Goal: Find specific page/section

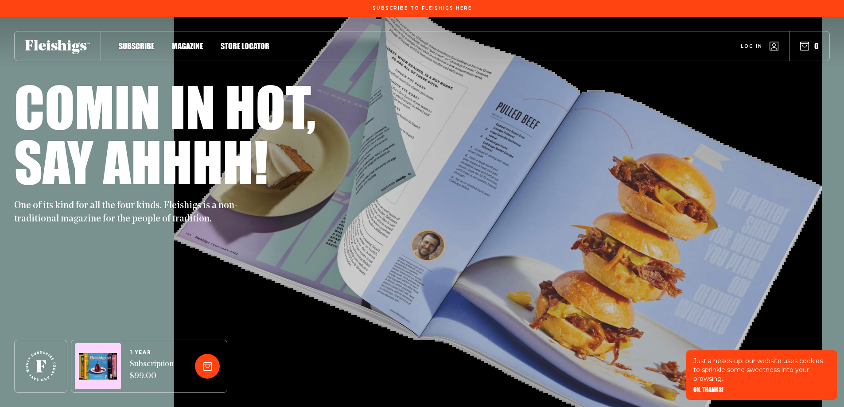
click at [249, 42] on span "Store locator" at bounding box center [245, 37] width 49 height 10
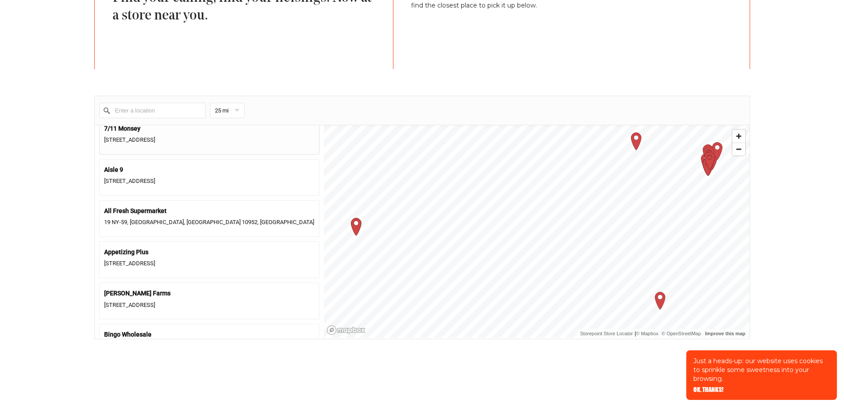
scroll to position [89, 0]
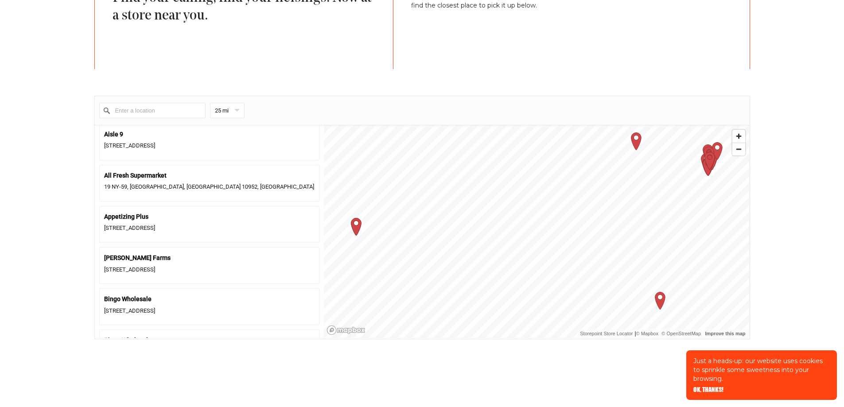
click at [165, 112] on input "Enter a location" at bounding box center [152, 111] width 106 height 16
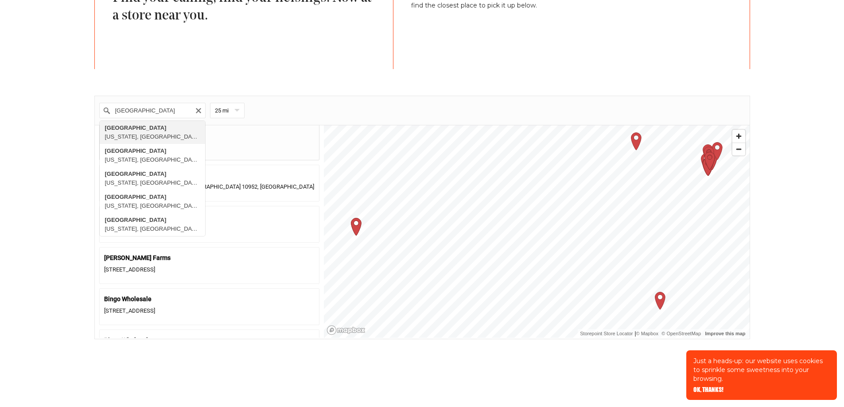
type input "[GEOGRAPHIC_DATA], [US_STATE], [GEOGRAPHIC_DATA]"
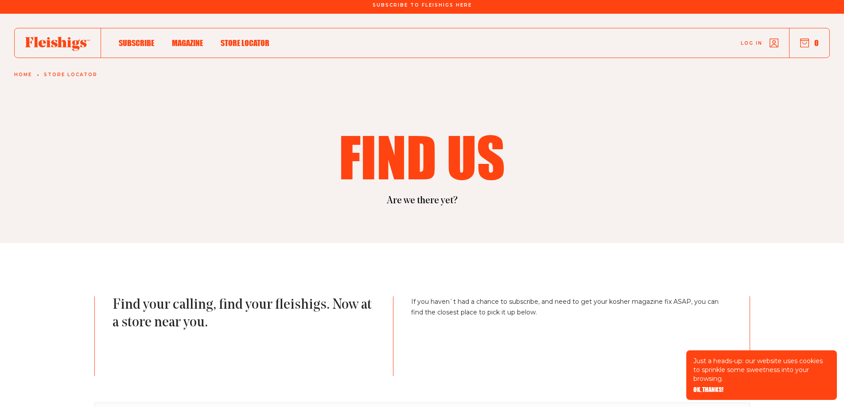
scroll to position [0, 0]
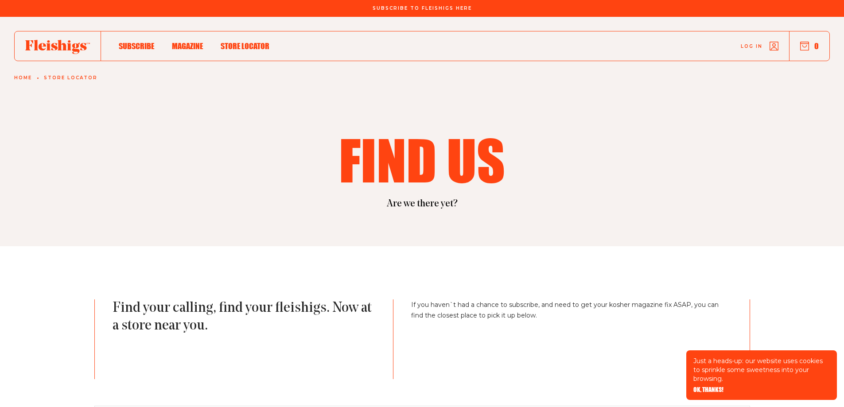
click at [186, 42] on span "Magazine" at bounding box center [187, 37] width 31 height 10
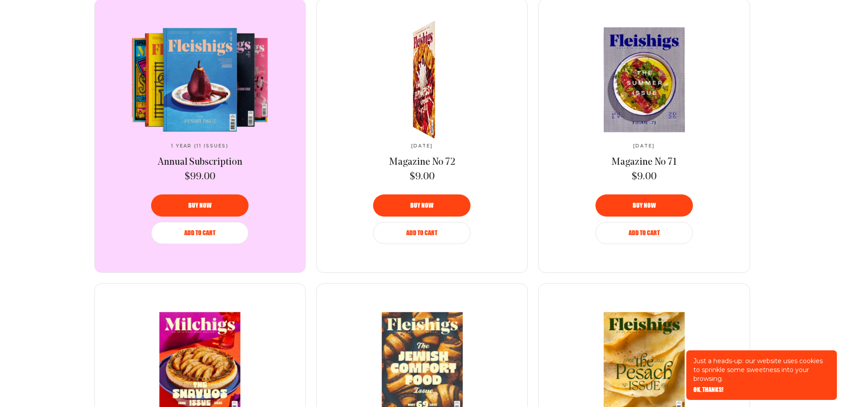
scroll to position [399, 0]
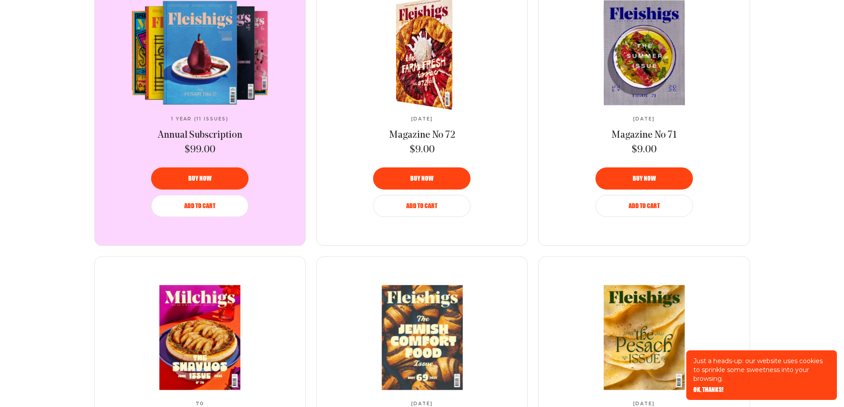
click at [420, 68] on img at bounding box center [429, 53] width 104 height 124
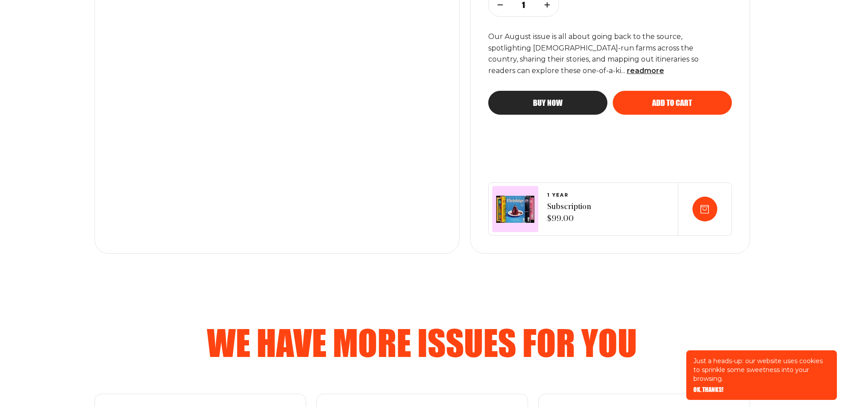
scroll to position [221, 0]
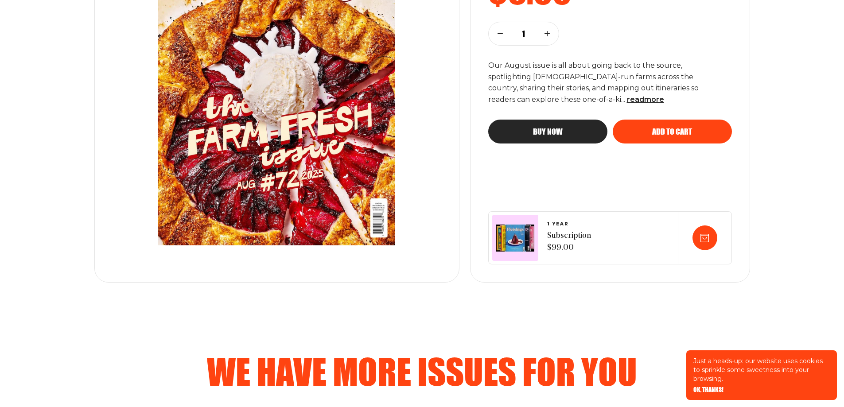
click at [348, 161] on img at bounding box center [277, 91] width 302 height 344
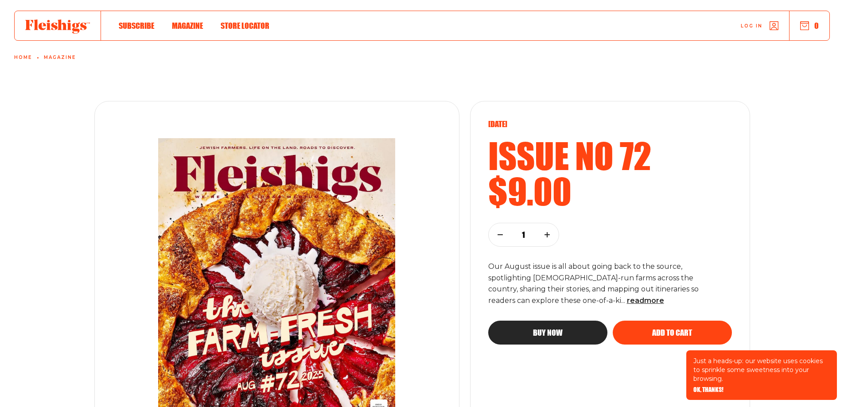
scroll to position [0, 0]
